Goal: Find contact information: Find contact information

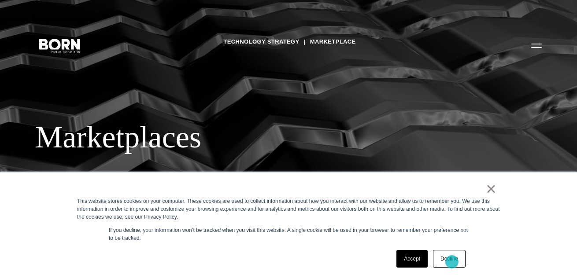
click at [453, 262] on link "Decline" at bounding box center [449, 259] width 33 height 18
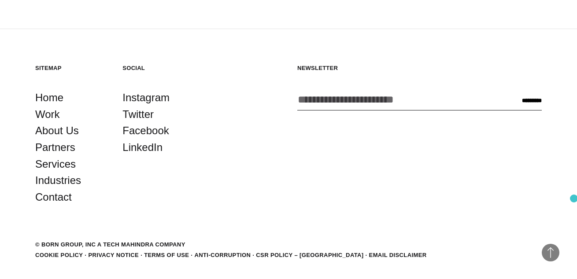
scroll to position [1513, 0]
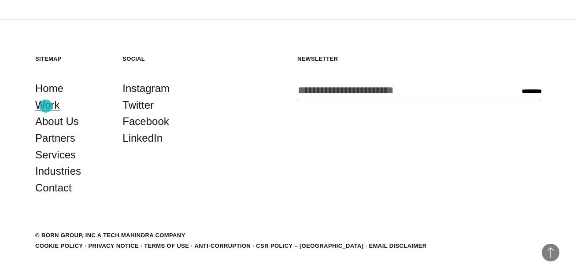
click at [46, 106] on link "Work" at bounding box center [47, 105] width 25 height 17
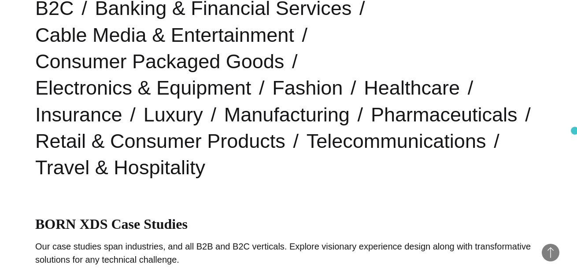
scroll to position [306, 0]
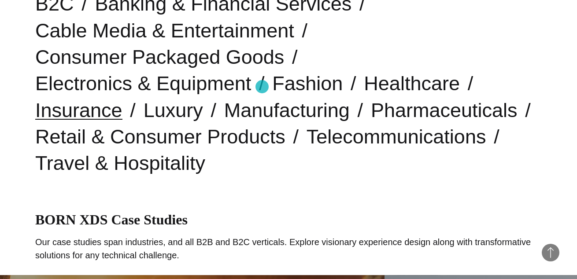
click at [123, 99] on link "Insurance" at bounding box center [78, 110] width 87 height 22
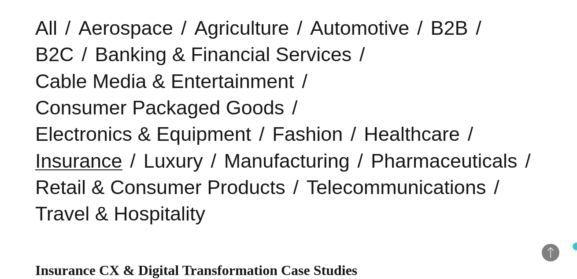
scroll to position [265, 0]
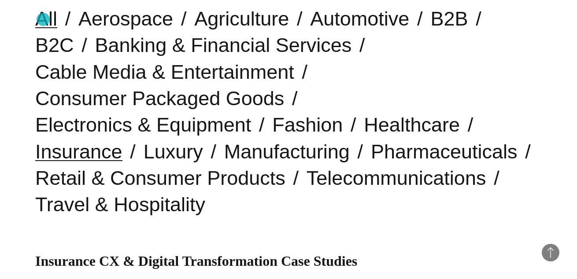
click at [43, 19] on link "All" at bounding box center [46, 18] width 22 height 22
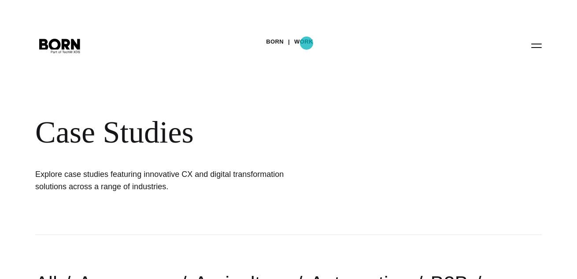
click at [307, 43] on link "Work" at bounding box center [303, 41] width 19 height 13
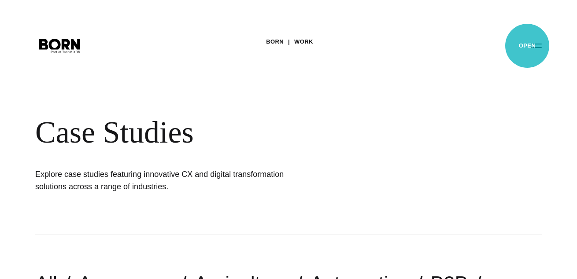
click at [527, 46] on button "Primary Menu" at bounding box center [536, 45] width 21 height 19
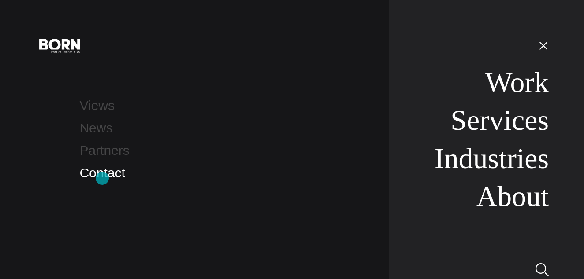
click at [102, 178] on link "Contact" at bounding box center [101, 173] width 45 height 15
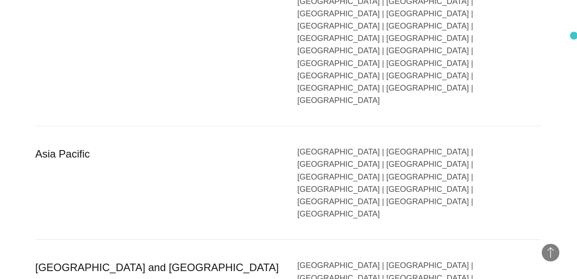
scroll to position [1634, 0]
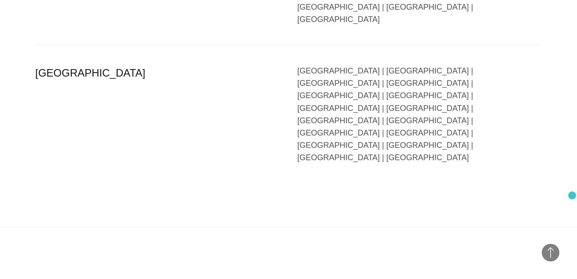
scroll to position [2213, 0]
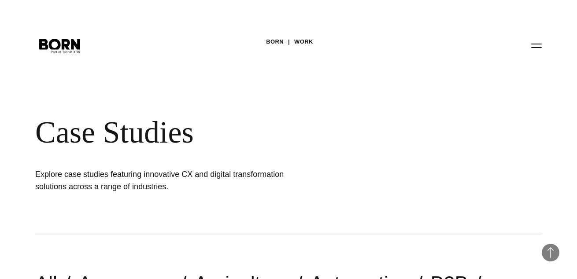
scroll to position [306, 0]
